Goal: Task Accomplishment & Management: Complete application form

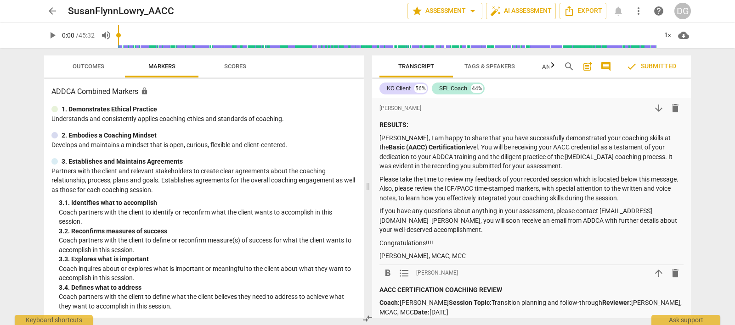
scroll to position [57, 0]
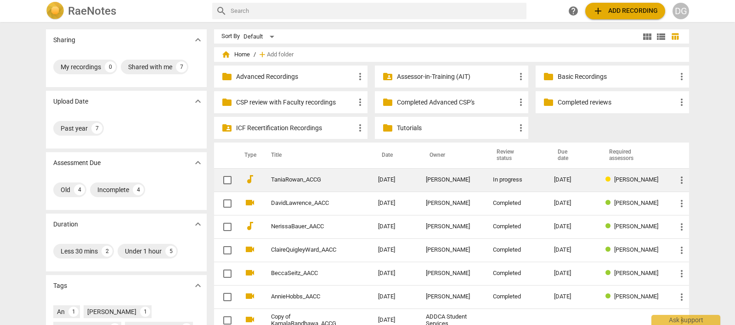
click at [290, 180] on link "TaniaRowan_ACCG" at bounding box center [308, 180] width 74 height 7
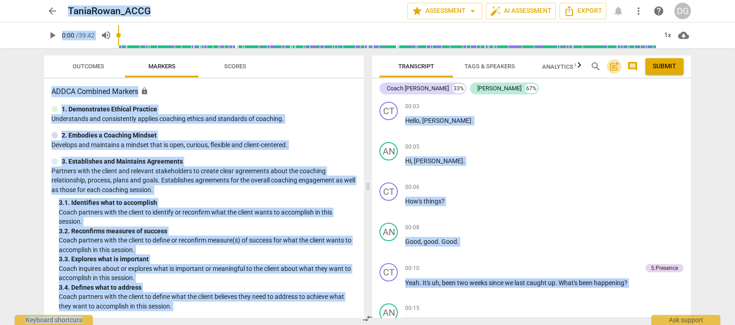
click at [611, 65] on span "post_add" at bounding box center [613, 66] width 11 height 11
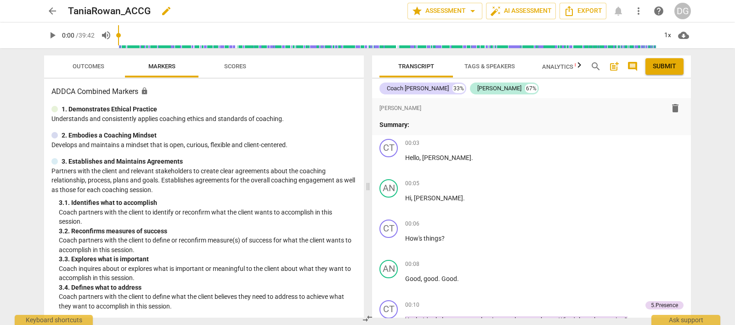
drag, startPoint x: 266, startPoint y: 0, endPoint x: 259, endPoint y: 14, distance: 15.2
click at [259, 14] on div "TaniaRowan_ACCG edit" at bounding box center [234, 11] width 332 height 17
click at [54, 10] on span "arrow_back" at bounding box center [52, 11] width 11 height 11
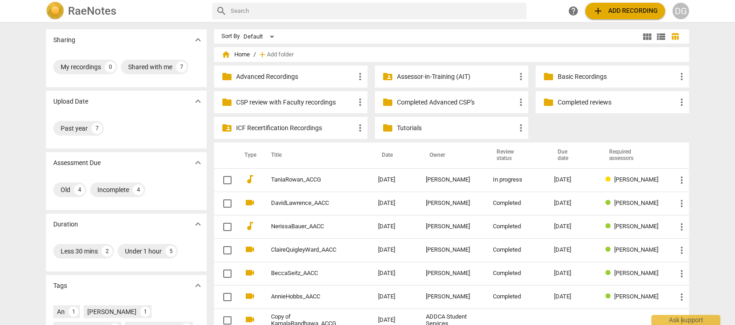
click at [565, 101] on p "Completed reviews" at bounding box center [616, 103] width 118 height 10
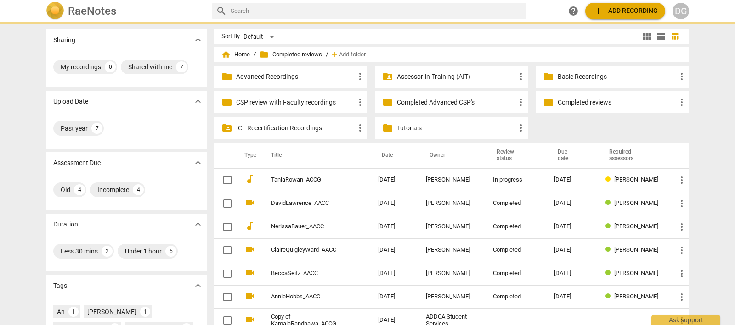
click at [565, 101] on p "Completed reviews" at bounding box center [616, 103] width 118 height 10
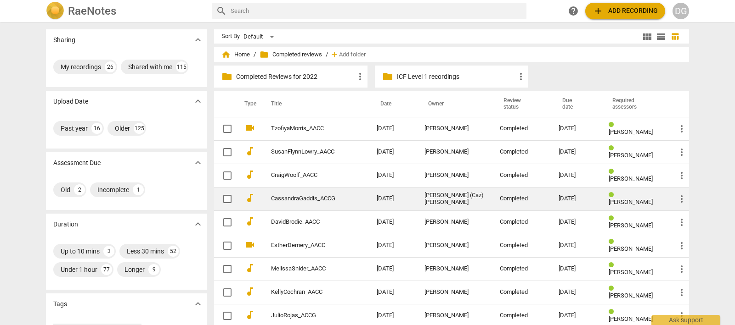
click at [304, 196] on link "CassandraGaddis_ACCG" at bounding box center [307, 199] width 73 height 7
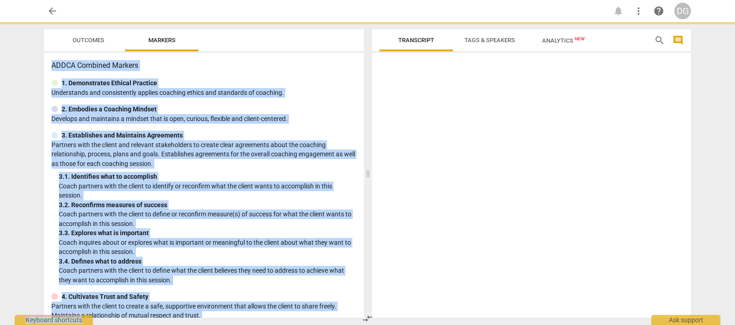
click at [304, 196] on p "Coach partners with the client to identify or reconfirm what the client wants t…" at bounding box center [207, 191] width 297 height 19
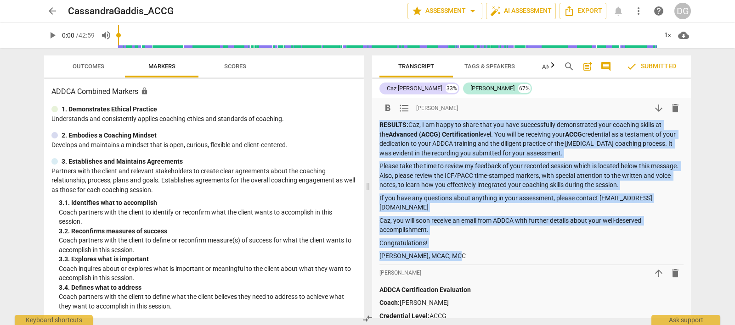
drag, startPoint x: 380, startPoint y: 124, endPoint x: 465, endPoint y: 249, distance: 150.8
click at [465, 249] on div "RESULTS: Caz, I am happy to share that you have successfully demonstrated your …" at bounding box center [531, 190] width 304 height 141
copy div "RESULTS: Caz, I am happy to share that you have successfully demonstrated your …"
click at [53, 11] on span "arrow_back" at bounding box center [52, 11] width 11 height 11
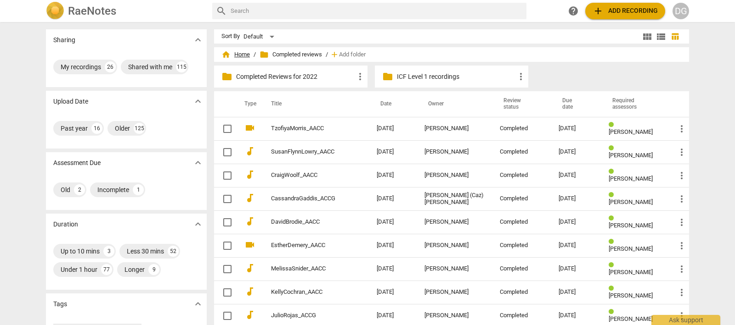
click at [238, 52] on span "home Home" at bounding box center [235, 54] width 28 height 9
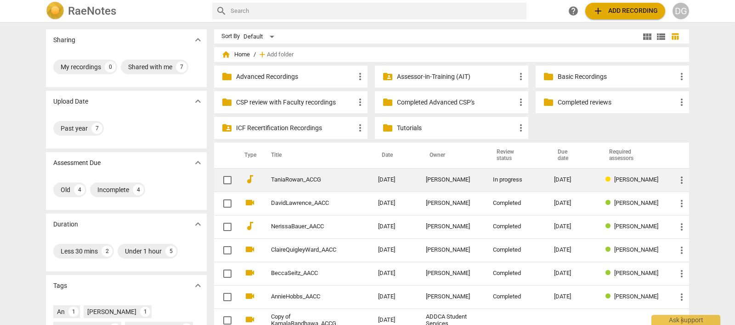
click at [289, 177] on link "TaniaRowan_ACCG" at bounding box center [308, 180] width 74 height 7
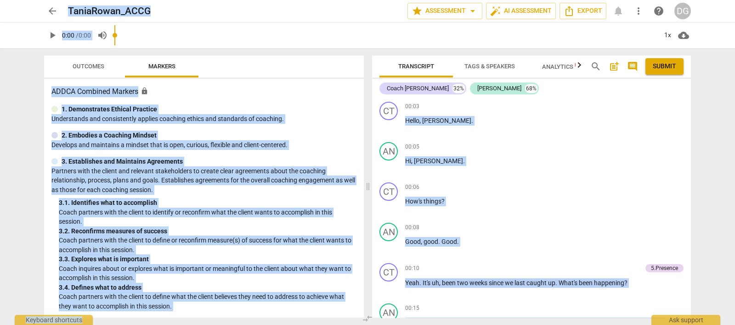
click at [611, 66] on span "post_add" at bounding box center [613, 66] width 11 height 11
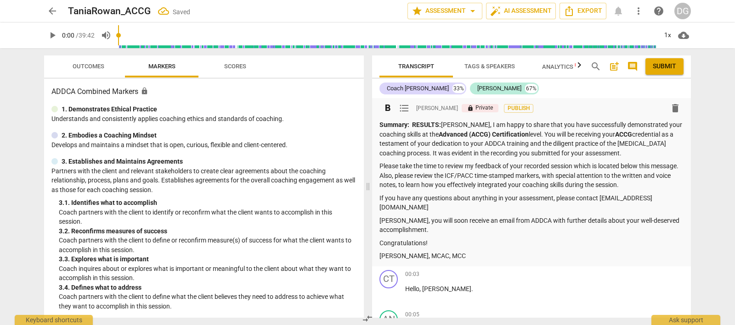
click at [443, 125] on p "Summary: RESULTS: [PERSON_NAME], I am happy to share that you have successfully…" at bounding box center [531, 139] width 304 height 38
click at [443, 126] on p "Summary: RESULTS: [PERSON_NAME], I am happy to share that you have successfully…" at bounding box center [531, 139] width 304 height 38
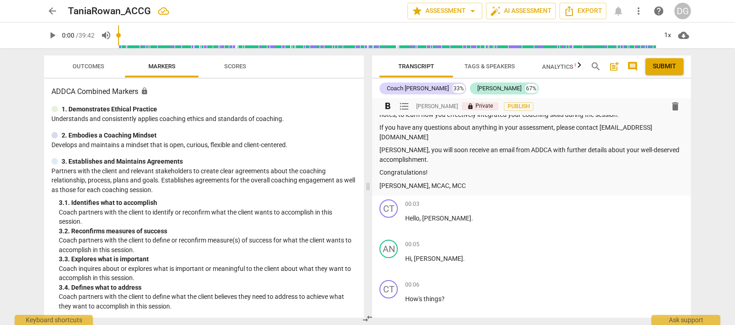
scroll to position [57, 0]
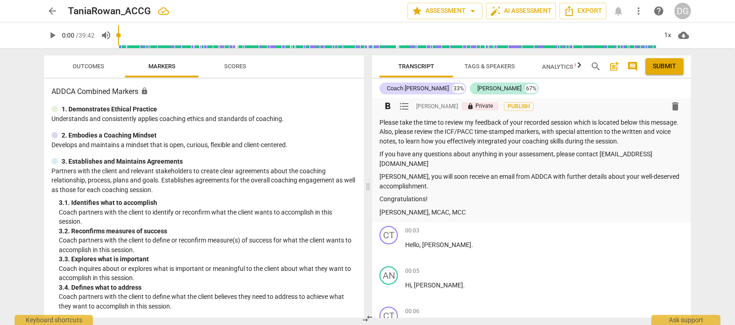
click at [612, 65] on span "post_add" at bounding box center [613, 66] width 11 height 11
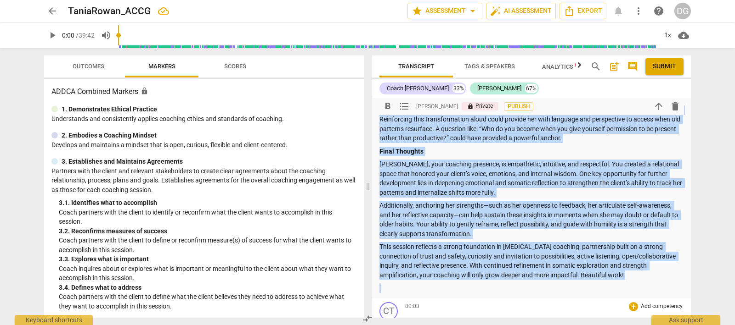
scroll to position [791, 0]
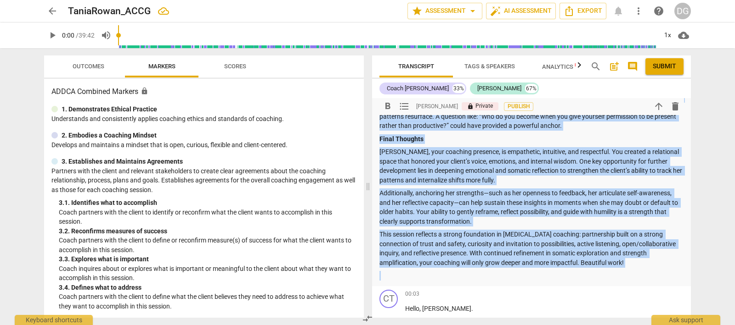
drag, startPoint x: 379, startPoint y: 120, endPoint x: 583, endPoint y: 260, distance: 247.3
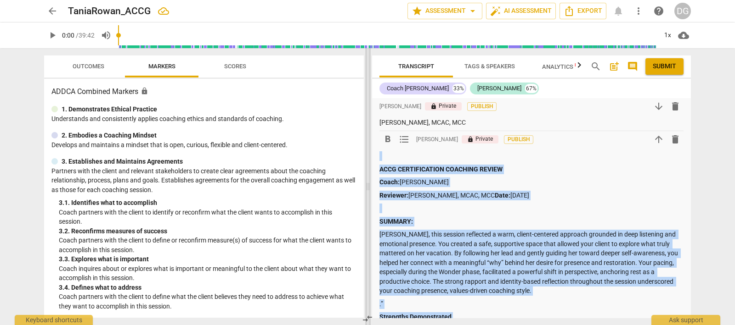
scroll to position [118, 0]
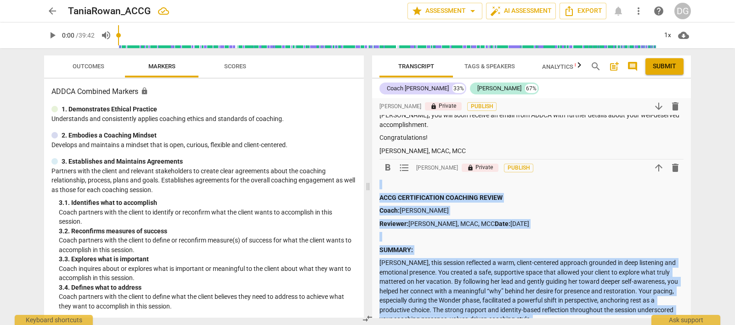
drag, startPoint x: 504, startPoint y: 241, endPoint x: 374, endPoint y: 175, distance: 145.6
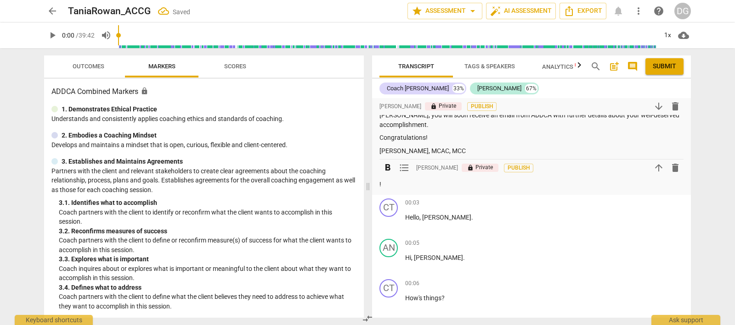
click at [383, 180] on p "!" at bounding box center [531, 185] width 304 height 10
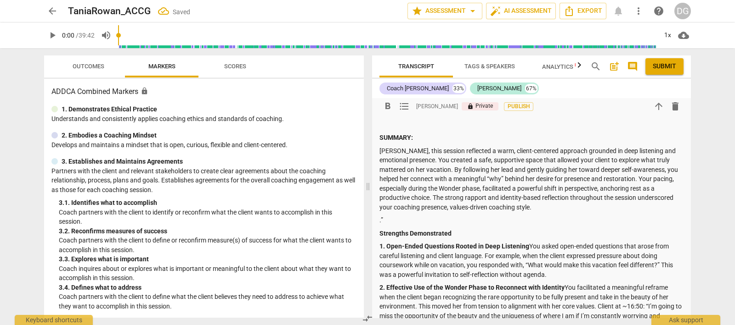
scroll to position [277, 0]
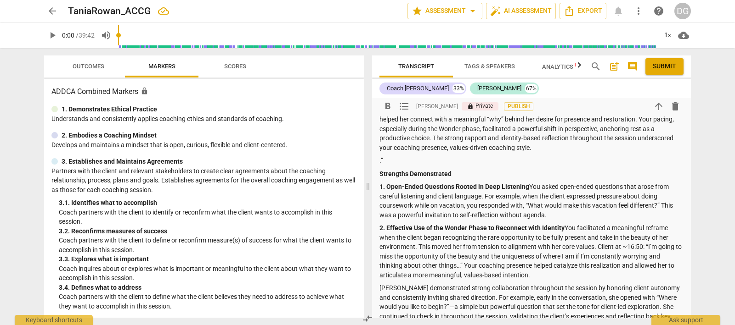
click at [385, 156] on p ".”" at bounding box center [531, 161] width 304 height 10
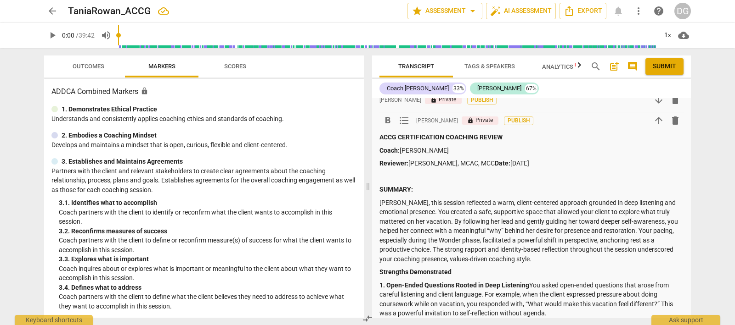
scroll to position [105, 0]
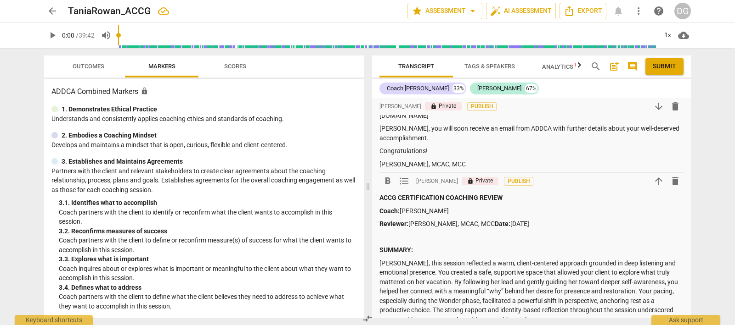
click at [552, 219] on p "Reviewer: [PERSON_NAME], MCAC, MCC Date: [DATE]" at bounding box center [531, 224] width 304 height 10
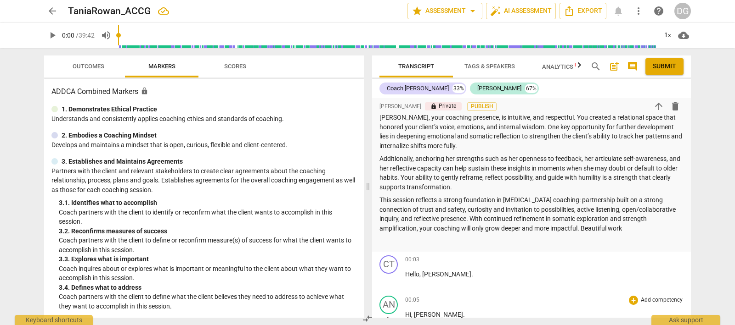
scroll to position [770, 0]
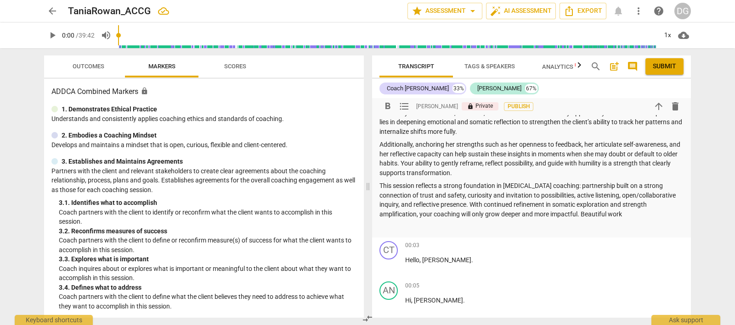
drag, startPoint x: 379, startPoint y: 125, endPoint x: 578, endPoint y: 204, distance: 214.1
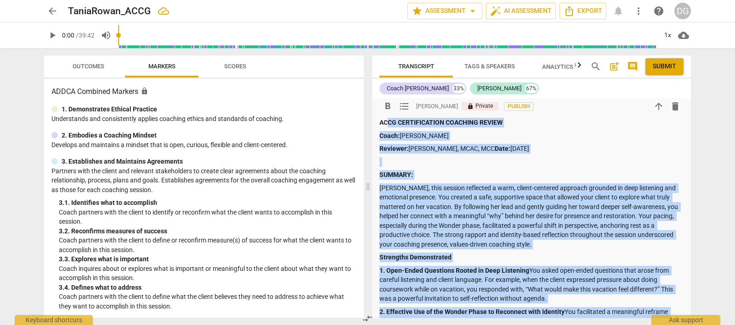
scroll to position [168, 0]
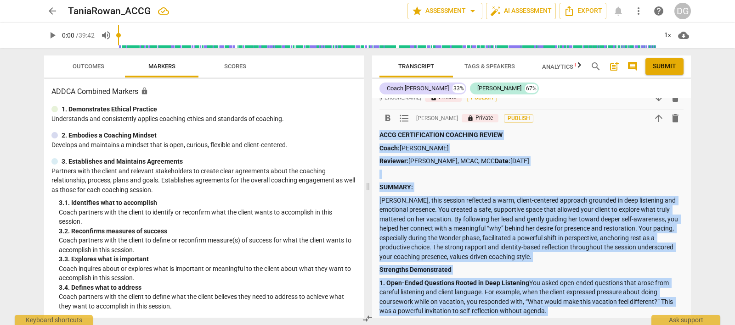
drag, startPoint x: 564, startPoint y: 206, endPoint x: 380, endPoint y: 127, distance: 200.9
copy div "LORE IPSUMDOLORSIT AMETCONS ADIPIS Elits: Doeiu Tempo Incididu: Utlab Etdolo, M…"
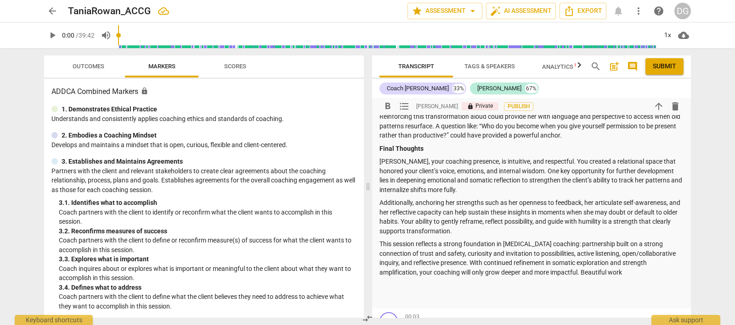
scroll to position [733, 0]
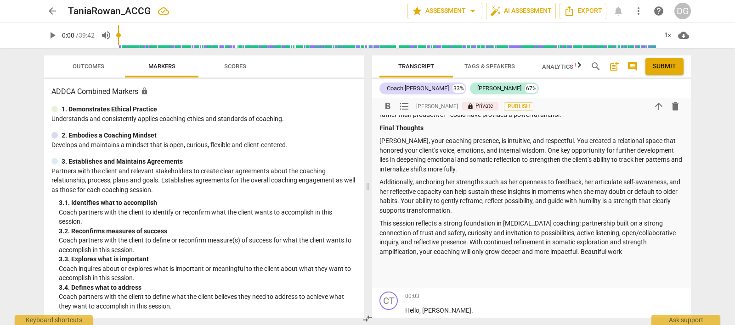
click at [660, 66] on span "Submit" at bounding box center [663, 66] width 23 height 9
click at [664, 66] on div "Transcript Tags & Speakers Analytics New search post_add comment Submit" at bounding box center [531, 67] width 319 height 22
click at [656, 64] on div "Transcript Tags & Speakers Analytics New search post_add comment Submit" at bounding box center [531, 67] width 319 height 22
click at [655, 64] on div "Transcript Tags & Speakers Analytics New search post_add comment Submit" at bounding box center [531, 67] width 319 height 22
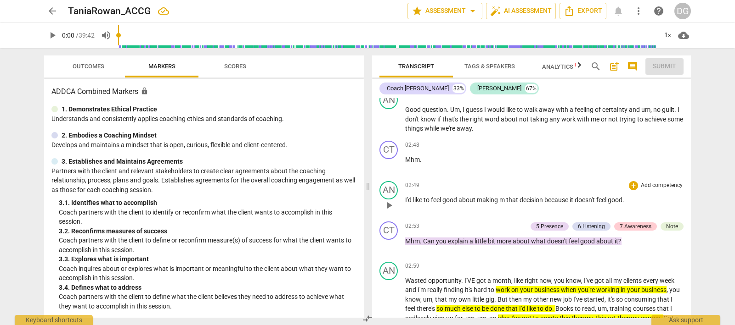
scroll to position [1708, 0]
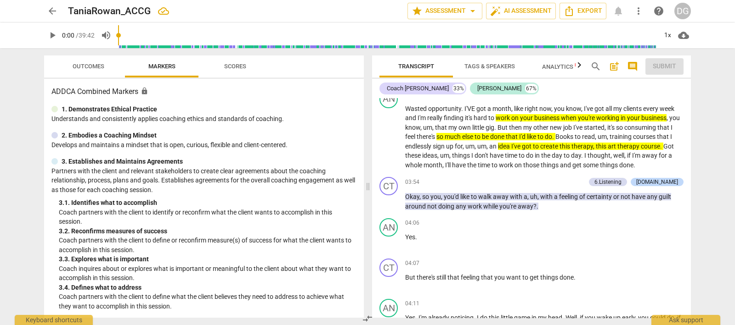
drag, startPoint x: 663, startPoint y: 64, endPoint x: 528, endPoint y: 65, distance: 135.0
click at [660, 63] on div "Transcript Tags & Speakers Analytics New search post_add comment Submit" at bounding box center [531, 67] width 319 height 22
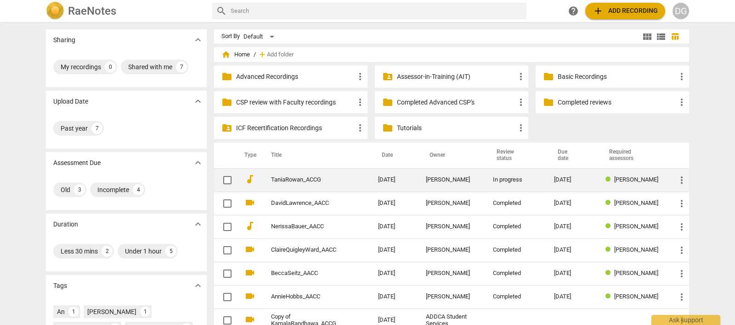
click at [289, 181] on link "TaniaRowan_ACCG" at bounding box center [308, 180] width 74 height 7
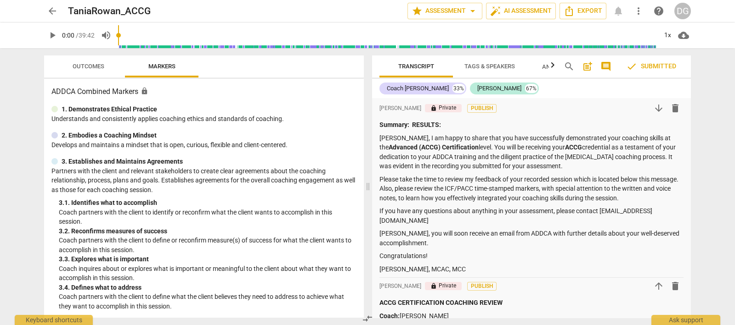
click at [650, 63] on span "check Submitted" at bounding box center [651, 66] width 50 height 11
click at [604, 107] on div "format_bold format_list_bulleted [PERSON_NAME] lock Private Publish arrow_downw…" at bounding box center [531, 108] width 304 height 17
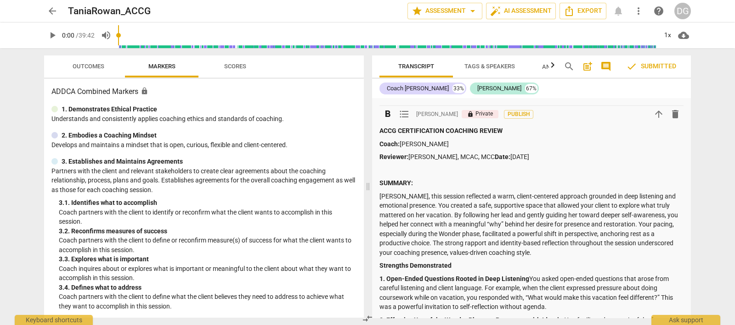
scroll to position [229, 0]
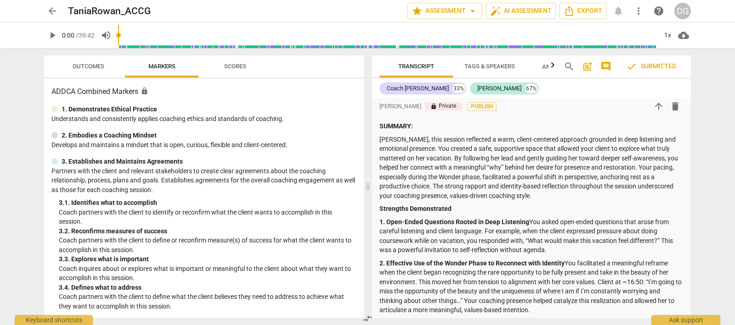
click at [50, 10] on span "arrow_back" at bounding box center [52, 11] width 11 height 11
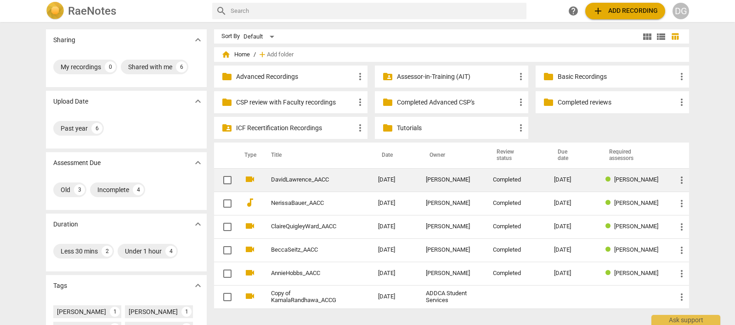
click at [679, 176] on span "more_vert" at bounding box center [681, 180] width 11 height 11
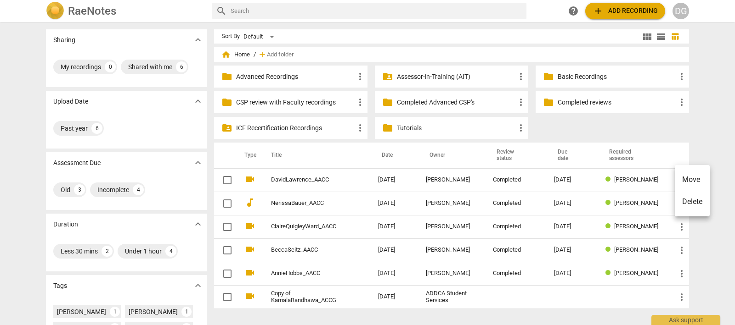
drag, startPoint x: 691, startPoint y: 202, endPoint x: 426, endPoint y: 37, distance: 313.0
click at [691, 202] on li "Delete" at bounding box center [691, 202] width 35 height 22
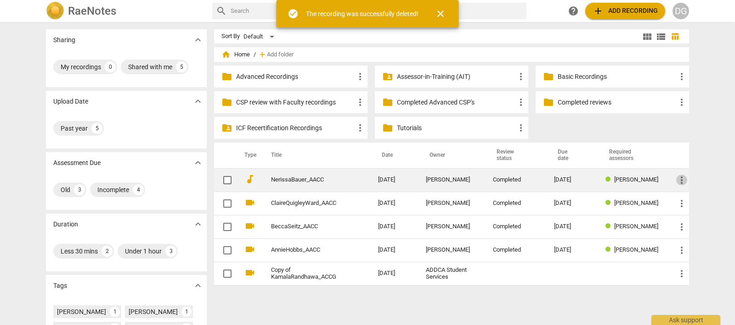
click at [678, 177] on span "more_vert" at bounding box center [681, 180] width 11 height 11
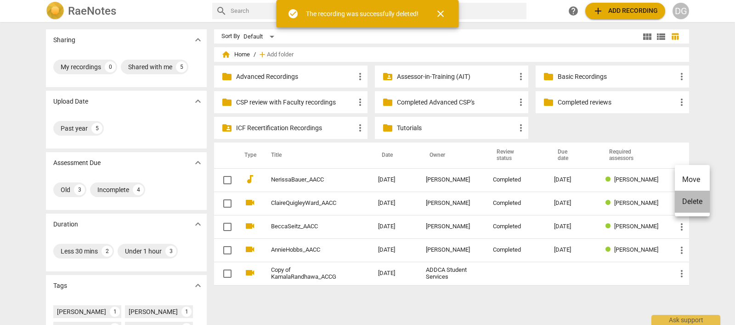
drag, startPoint x: 690, startPoint y: 199, endPoint x: 418, endPoint y: 33, distance: 318.7
click at [689, 199] on li "Delete" at bounding box center [691, 202] width 35 height 22
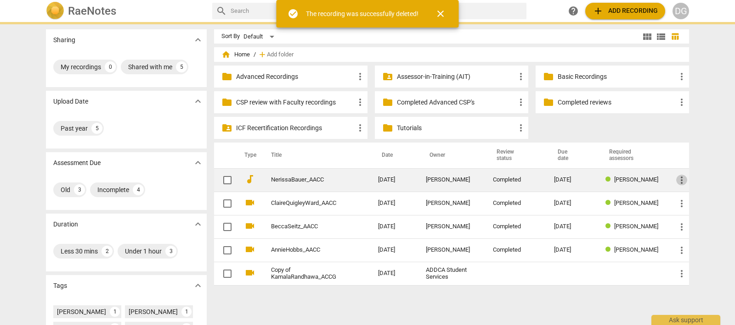
click at [677, 178] on span "more_vert" at bounding box center [681, 180] width 11 height 11
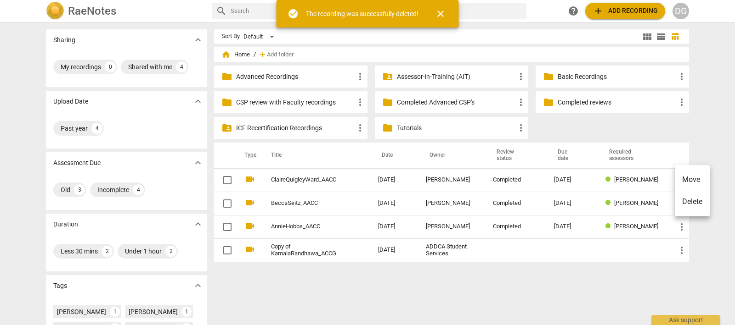
drag, startPoint x: 686, startPoint y: 200, endPoint x: 421, endPoint y: 38, distance: 311.3
click at [685, 199] on li "Delete" at bounding box center [691, 202] width 35 height 22
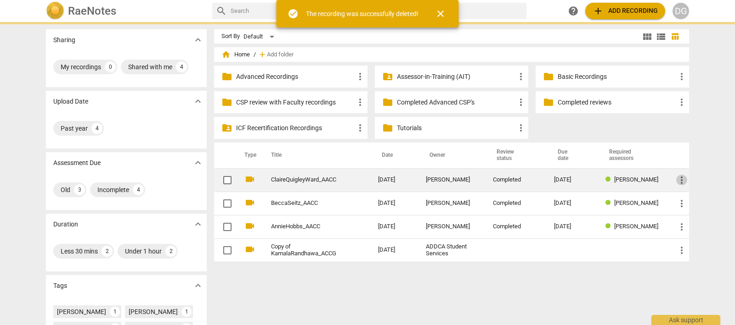
click at [677, 179] on span "more_vert" at bounding box center [681, 180] width 11 height 11
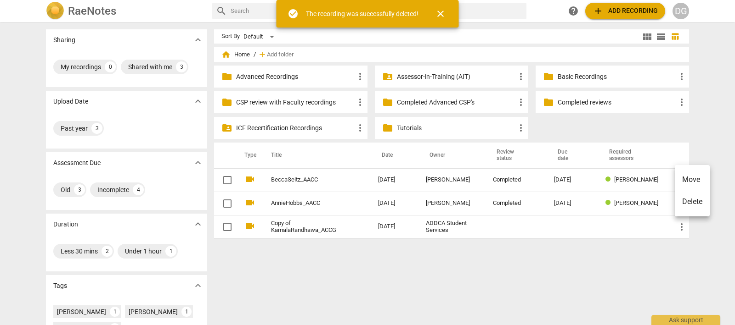
drag, startPoint x: 684, startPoint y: 198, endPoint x: 418, endPoint y: 35, distance: 312.8
click at [684, 198] on li "Delete" at bounding box center [691, 202] width 35 height 22
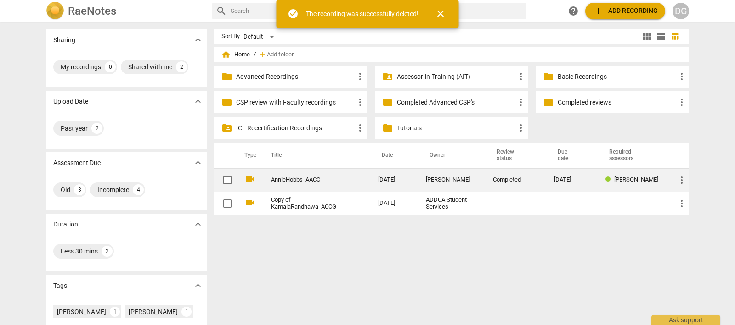
click at [676, 177] on span "more_vert" at bounding box center [681, 180] width 11 height 11
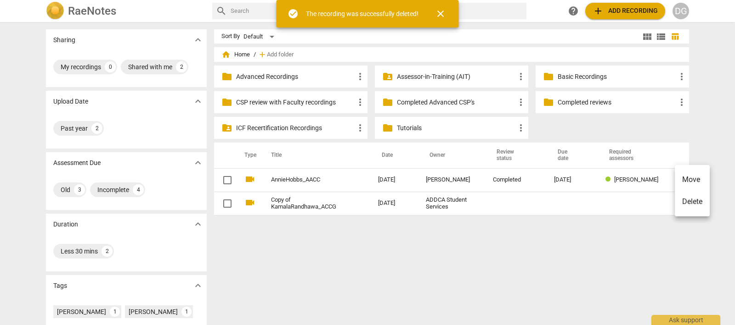
drag, startPoint x: 684, startPoint y: 199, endPoint x: 416, endPoint y: 34, distance: 314.2
click at [684, 198] on li "Delete" at bounding box center [691, 202] width 35 height 22
